Goal: Transaction & Acquisition: Purchase product/service

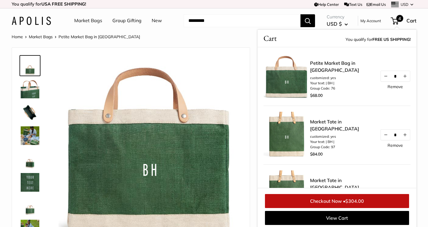
click at [323, 130] on link "Market Tote in [GEOGRAPHIC_DATA]" at bounding box center [342, 125] width 64 height 14
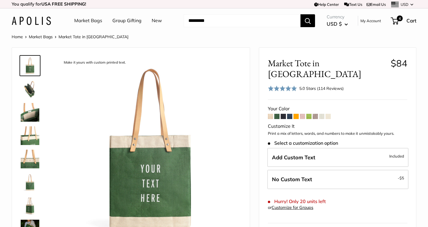
click at [25, 135] on img at bounding box center [30, 135] width 19 height 19
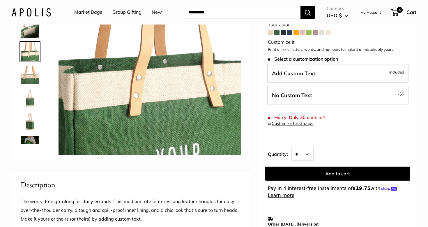
scroll to position [85, 0]
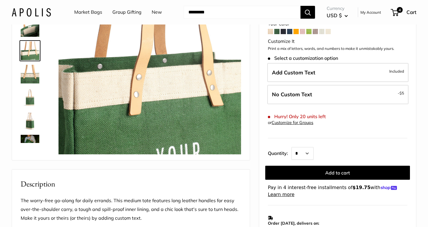
click at [29, 122] on img at bounding box center [30, 120] width 19 height 19
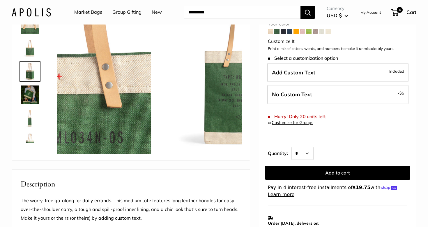
scroll to position [65, 0]
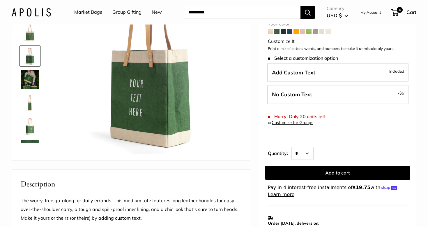
click at [32, 83] on img at bounding box center [30, 79] width 19 height 19
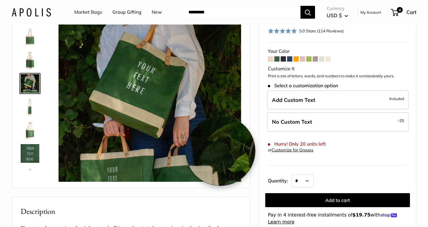
scroll to position [0, 0]
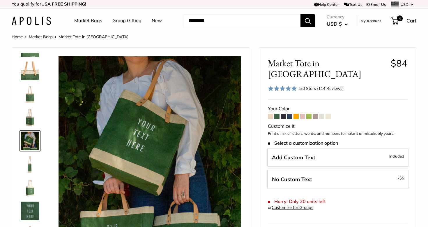
click at [277, 114] on span at bounding box center [276, 116] width 5 height 5
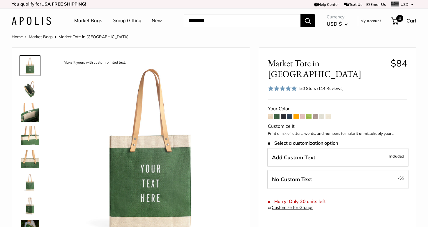
click at [400, 18] on span "4" at bounding box center [399, 18] width 7 height 7
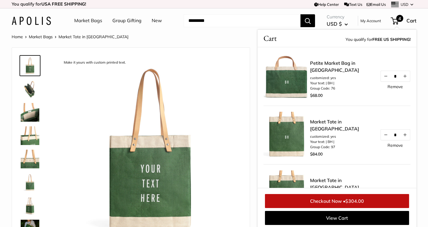
click at [335, 126] on link "Market Tote in [GEOGRAPHIC_DATA]" at bounding box center [342, 125] width 64 height 14
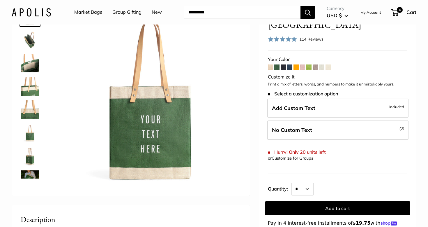
scroll to position [58, 0]
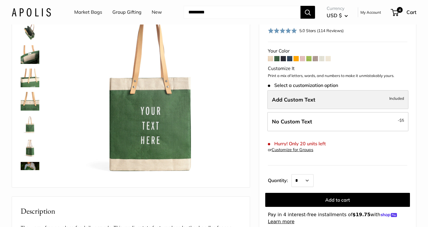
click at [307, 96] on span "Add Custom Text" at bounding box center [293, 99] width 43 height 7
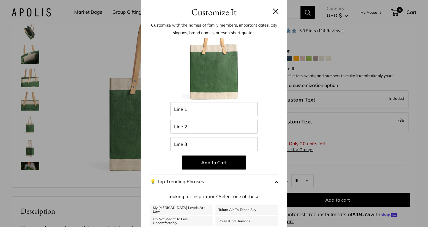
click at [276, 9] on button at bounding box center [276, 11] width 6 height 6
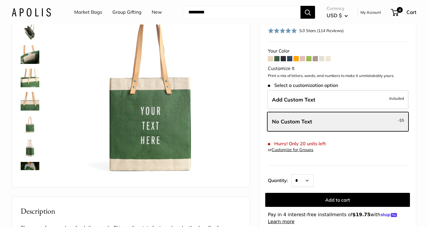
click at [31, 81] on img at bounding box center [30, 77] width 19 height 19
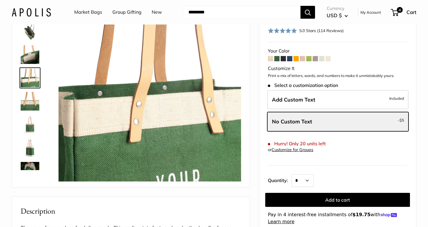
click at [32, 151] on img at bounding box center [30, 147] width 19 height 19
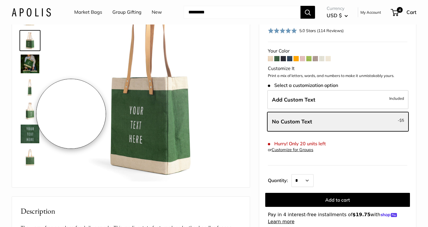
scroll to position [0, 0]
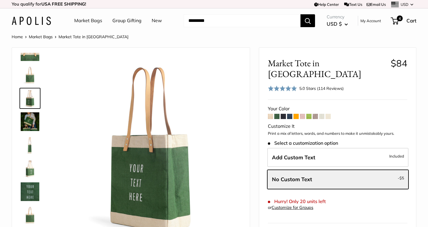
click at [304, 114] on span at bounding box center [302, 116] width 5 height 5
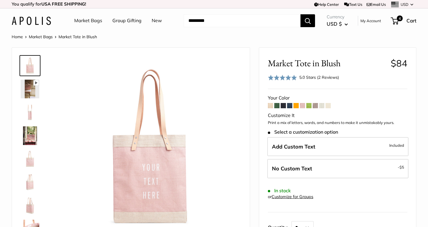
click at [315, 107] on span at bounding box center [315, 105] width 5 height 5
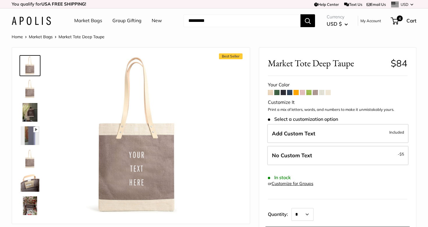
click at [29, 157] on img at bounding box center [30, 158] width 19 height 19
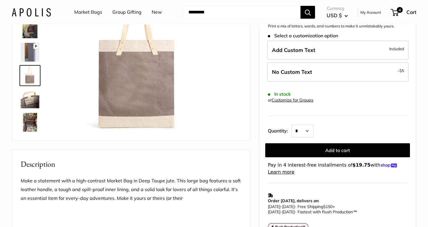
scroll to position [86, 0]
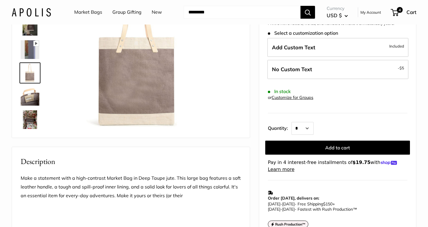
click at [31, 123] on img at bounding box center [30, 119] width 19 height 19
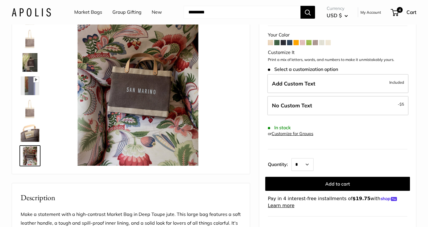
scroll to position [36, 0]
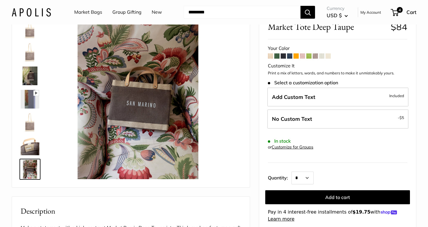
click at [32, 121] on img at bounding box center [30, 122] width 19 height 19
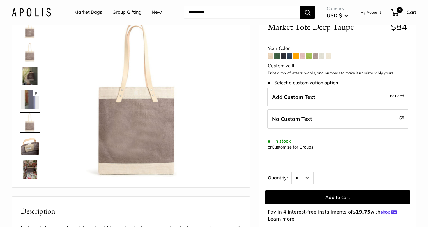
click at [31, 75] on img at bounding box center [30, 75] width 19 height 19
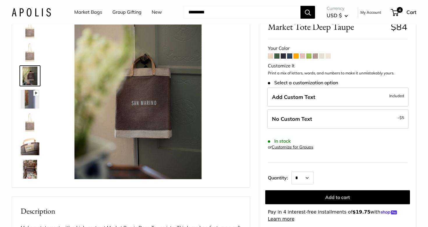
click at [34, 33] on img at bounding box center [30, 29] width 19 height 19
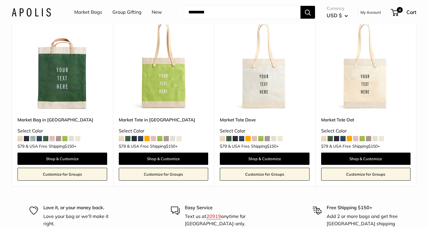
scroll to position [1181, 0]
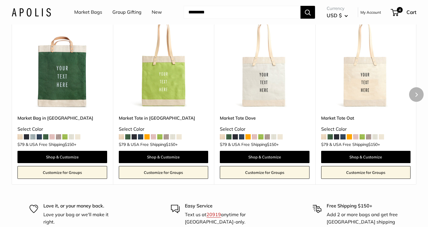
click at [0, 0] on img at bounding box center [0, 0] width 0 height 0
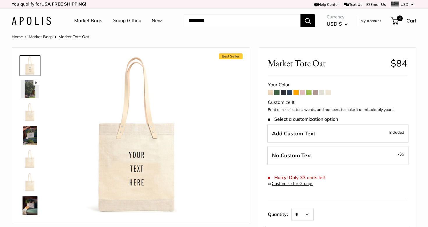
click at [276, 94] on span at bounding box center [276, 92] width 5 height 5
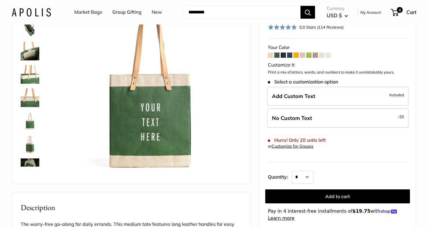
scroll to position [50, 0]
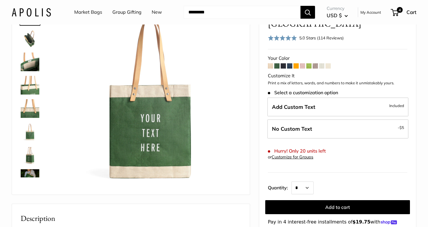
click at [27, 132] on img at bounding box center [30, 131] width 19 height 19
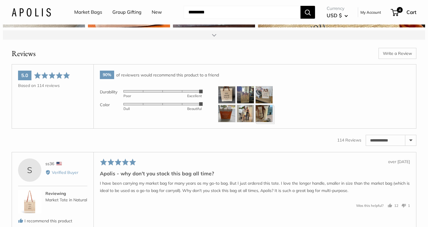
scroll to position [855, 0]
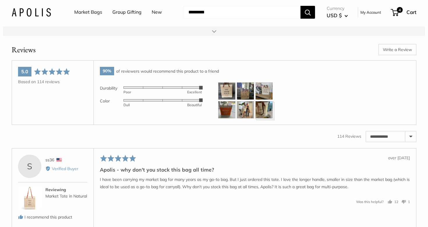
click at [386, 142] on select "**********" at bounding box center [391, 136] width 50 height 10
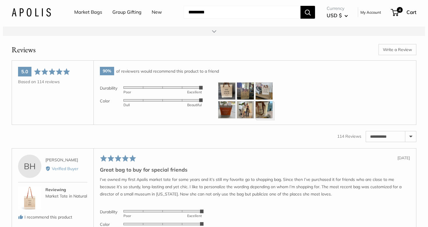
click at [382, 142] on select "**********" at bounding box center [391, 136] width 50 height 10
select select "**********"
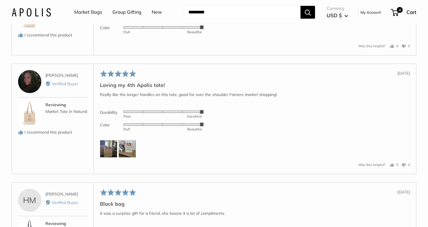
scroll to position [1172, 0]
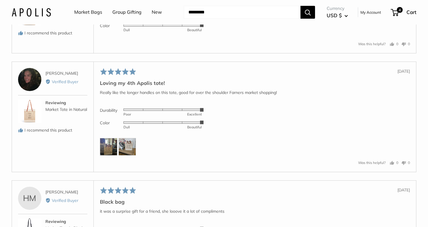
click at [107, 155] on img at bounding box center [108, 146] width 17 height 17
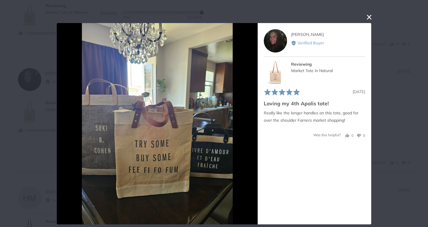
click at [368, 19] on button "close this modal window" at bounding box center [369, 17] width 7 height 7
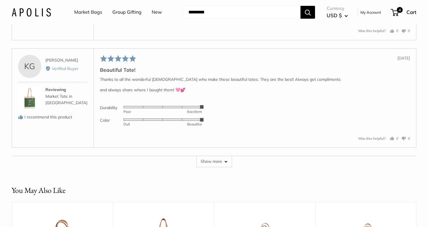
scroll to position [1401, 0]
click at [213, 166] on button "Show more" at bounding box center [214, 160] width 36 height 11
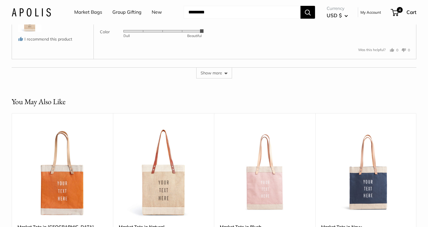
scroll to position [1990, 0]
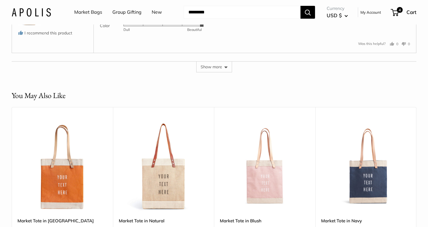
click at [225, 72] on button "Show more" at bounding box center [214, 66] width 36 height 11
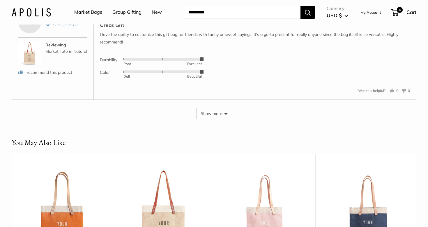
scroll to position [2491, 0]
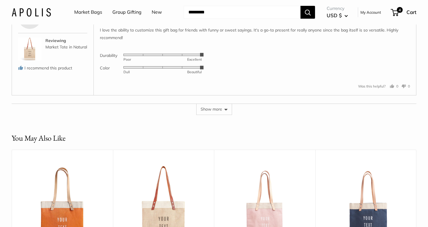
click at [217, 114] on button "Show more" at bounding box center [214, 108] width 36 height 11
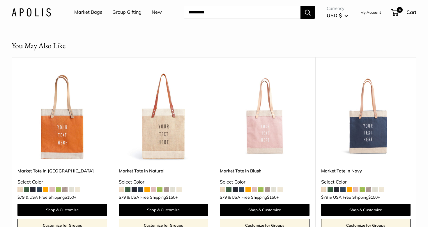
scroll to position [3103, 0]
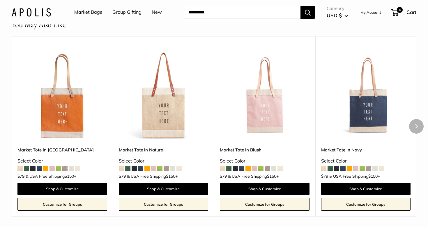
click at [0, 0] on img at bounding box center [0, 0] width 0 height 0
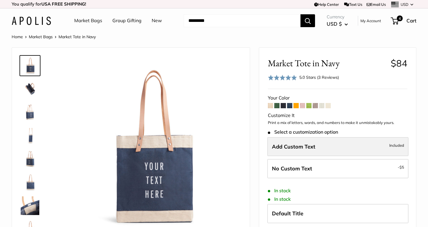
click at [366, 146] on label "Add Custom Text Included" at bounding box center [337, 146] width 141 height 19
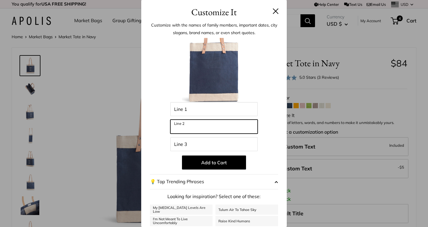
click at [239, 126] on input "Line 2" at bounding box center [213, 126] width 87 height 14
type input "***"
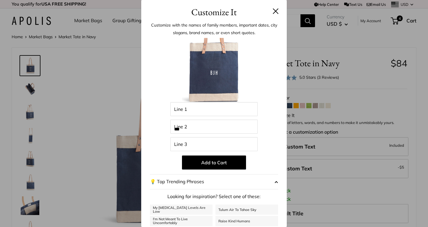
click at [273, 12] on h3 "Customize It" at bounding box center [214, 12] width 128 height 14
click at [214, 161] on button "Add to Cart" at bounding box center [214, 162] width 64 height 14
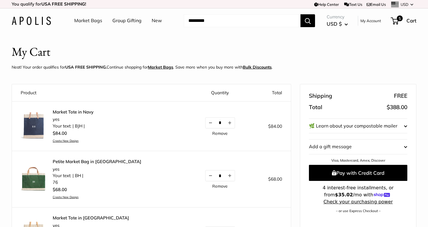
click at [82, 111] on link "Market Tote in Navy" at bounding box center [73, 112] width 41 height 6
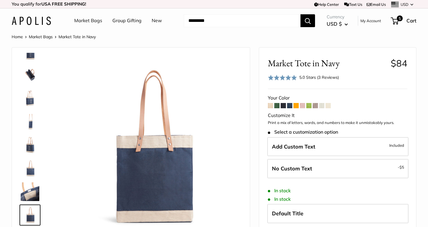
click at [276, 106] on span at bounding box center [276, 105] width 5 height 5
